Goal: Task Accomplishment & Management: Complete application form

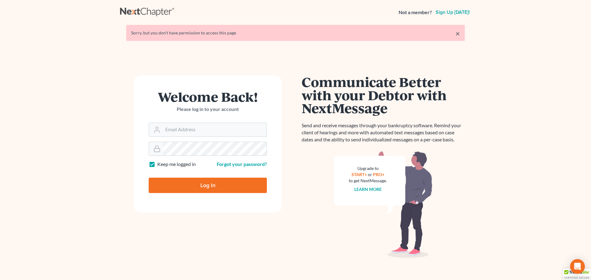
type input "[EMAIL_ADDRESS][DOMAIN_NAME]"
click at [203, 190] on input "Log In" at bounding box center [208, 185] width 118 height 15
type input "Thinking..."
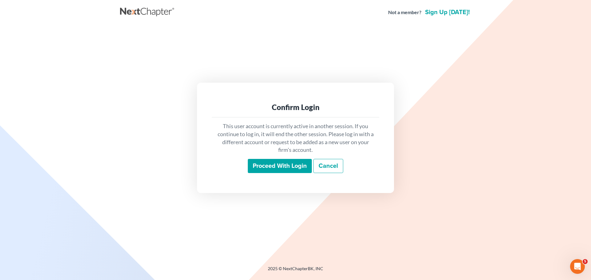
click at [291, 166] on input "Proceed with login" at bounding box center [280, 166] width 64 height 14
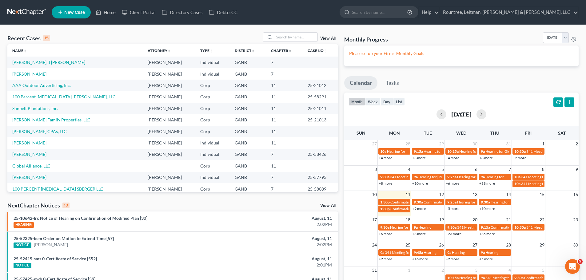
click at [70, 99] on link "100 Percent Chiropractic Foster, LLC" at bounding box center [63, 96] width 103 height 5
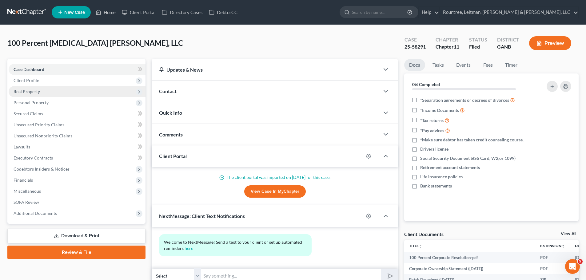
click at [53, 93] on span "Real Property" at bounding box center [77, 91] width 137 height 11
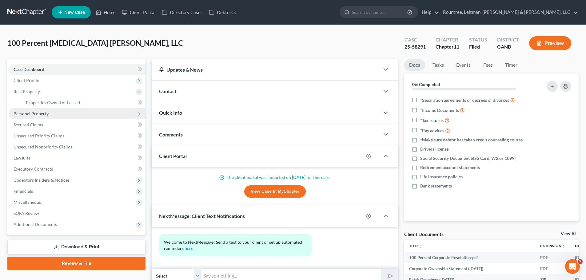
click at [41, 115] on span "Personal Property" at bounding box center [31, 113] width 35 height 5
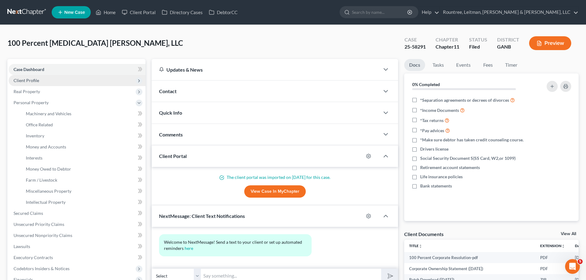
click at [70, 85] on span "Client Profile" at bounding box center [77, 80] width 137 height 11
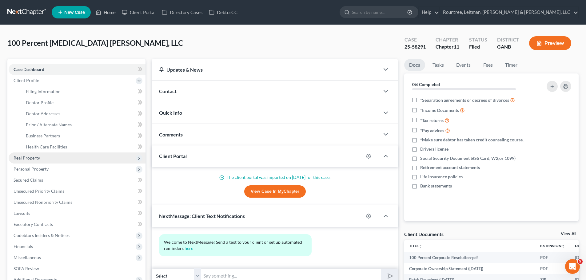
click at [40, 156] on span "Real Property" at bounding box center [77, 158] width 137 height 11
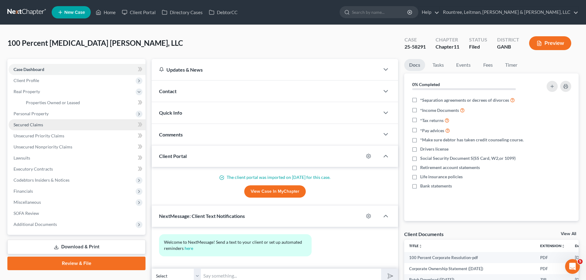
click at [52, 128] on link "Secured Claims" at bounding box center [77, 124] width 137 height 11
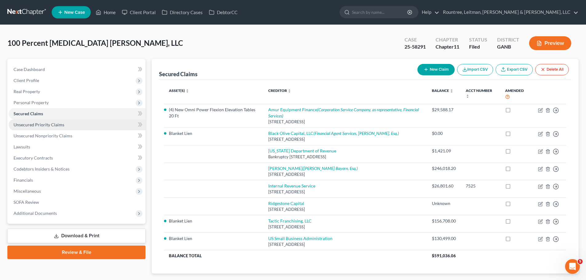
click at [53, 127] on link "Unsecured Priority Claims" at bounding box center [77, 124] width 137 height 11
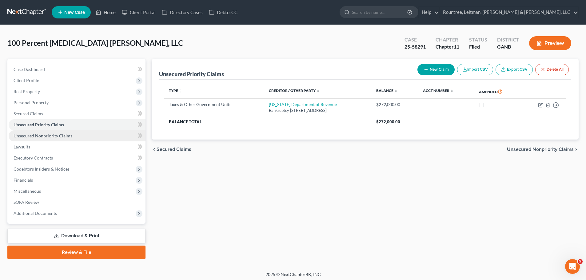
click at [54, 140] on link "Unsecured Nonpriority Claims" at bounding box center [77, 135] width 137 height 11
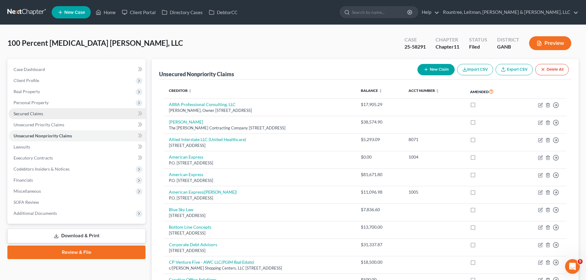
click at [39, 113] on span "Secured Claims" at bounding box center [29, 113] width 30 height 5
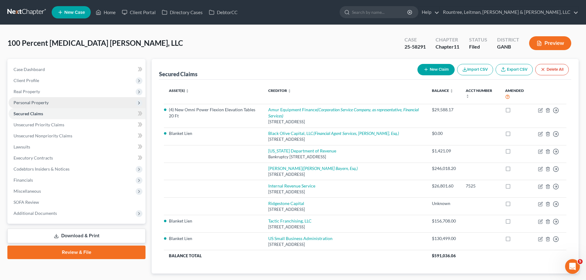
click at [39, 100] on span "Personal Property" at bounding box center [31, 102] width 35 height 5
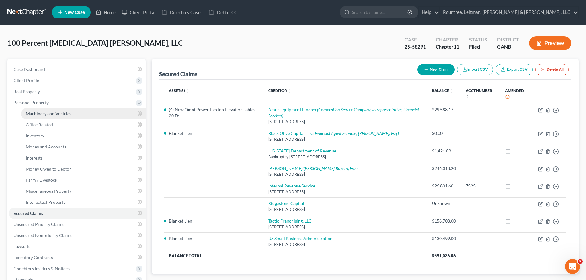
click at [44, 112] on span "Machinery and Vehicles" at bounding box center [49, 113] width 46 height 5
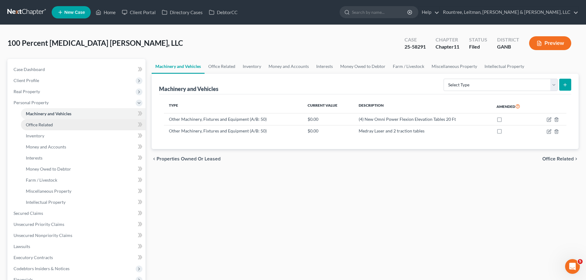
click at [46, 125] on span "Office Related" at bounding box center [39, 124] width 27 height 5
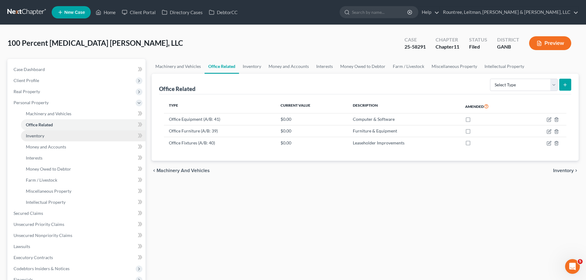
click at [48, 137] on link "Inventory" at bounding box center [83, 135] width 125 height 11
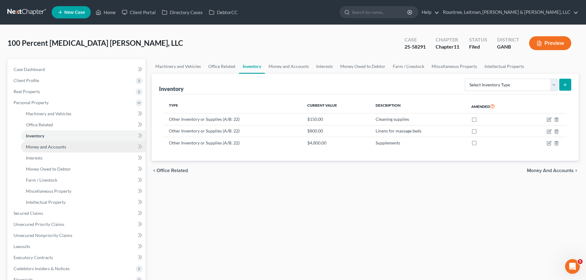
click at [49, 149] on span "Money and Accounts" at bounding box center [46, 146] width 40 height 5
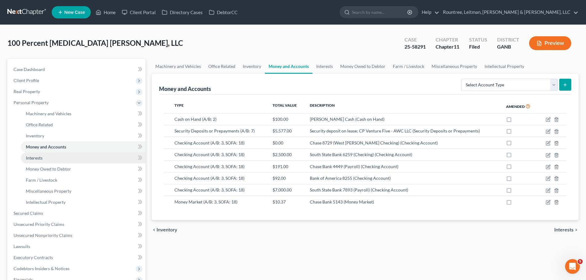
click at [49, 160] on link "Interests" at bounding box center [83, 158] width 125 height 11
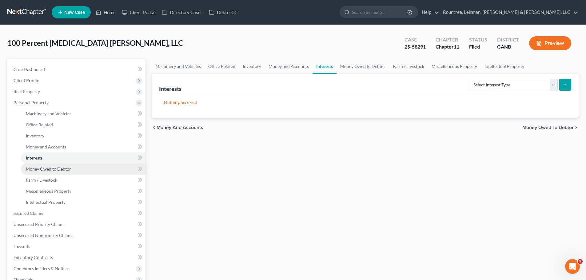
click at [67, 172] on link "Money Owed to Debtor" at bounding box center [83, 169] width 125 height 11
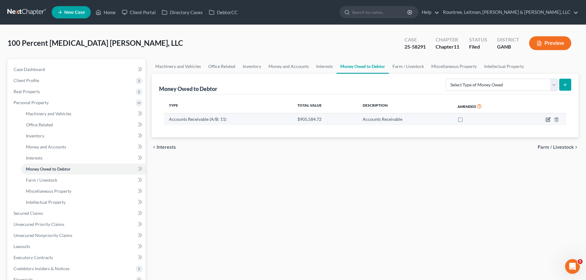
click at [546, 122] on icon "button" at bounding box center [548, 120] width 4 height 4
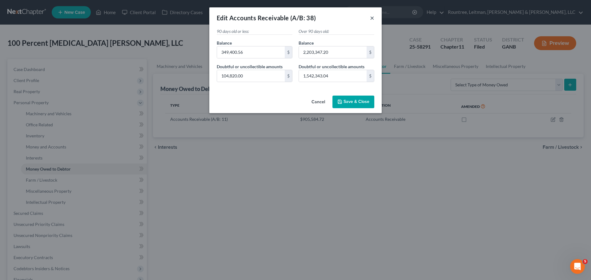
click at [370, 18] on button "×" at bounding box center [372, 17] width 4 height 7
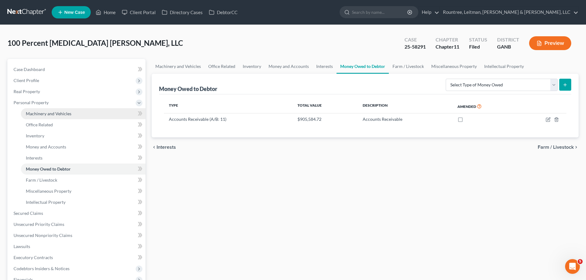
click at [44, 112] on span "Machinery and Vehicles" at bounding box center [49, 113] width 46 height 5
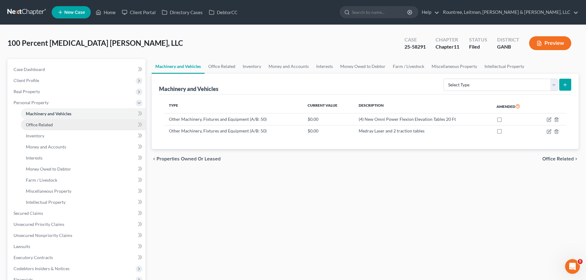
click at [44, 119] on link "Office Related" at bounding box center [83, 124] width 125 height 11
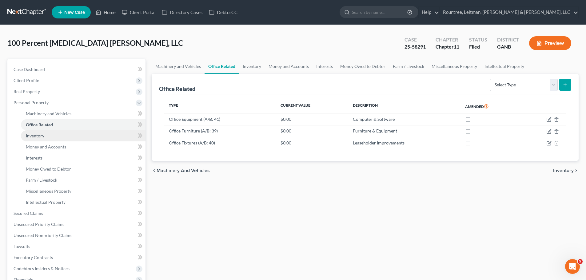
click at [39, 134] on span "Inventory" at bounding box center [35, 135] width 18 height 5
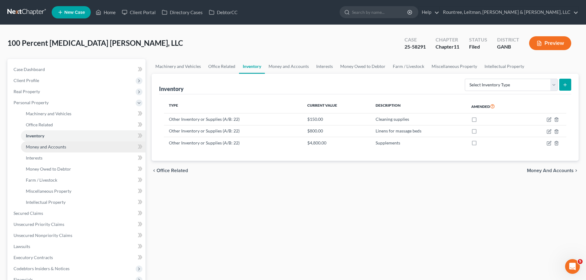
click at [42, 145] on span "Money and Accounts" at bounding box center [46, 146] width 40 height 5
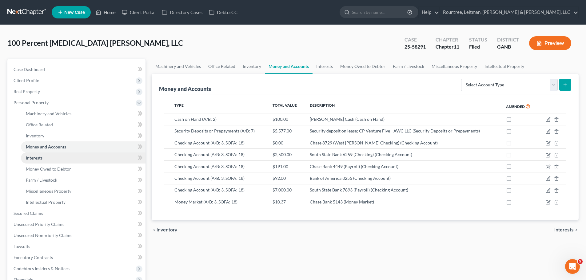
click at [42, 163] on link "Interests" at bounding box center [83, 158] width 125 height 11
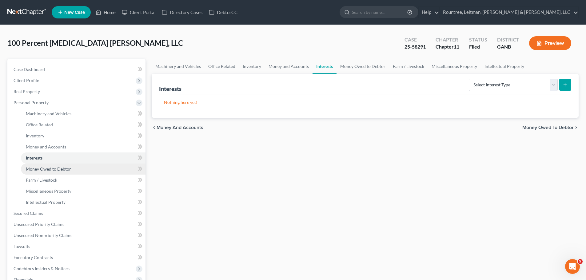
click at [43, 172] on link "Money Owed to Debtor" at bounding box center [83, 169] width 125 height 11
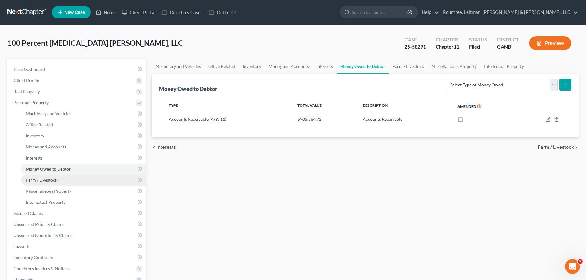
click at [43, 183] on link "Farm / Livestock" at bounding box center [83, 180] width 125 height 11
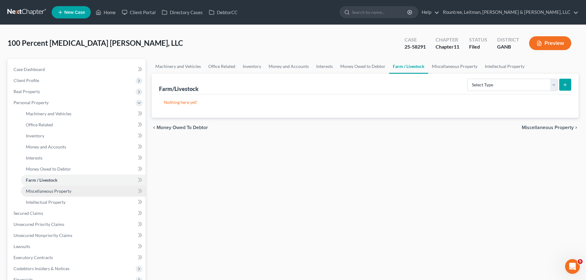
click at [44, 195] on link "Miscellaneous Property" at bounding box center [83, 191] width 125 height 11
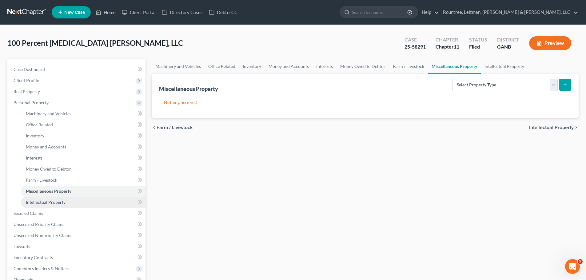
click at [46, 202] on span "Intellectual Property" at bounding box center [46, 202] width 40 height 5
